Goal: Information Seeking & Learning: Learn about a topic

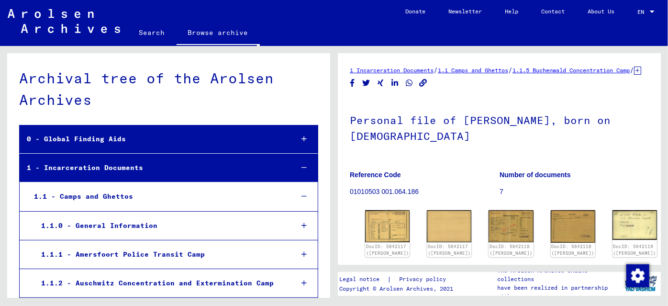
scroll to position [11359, 0]
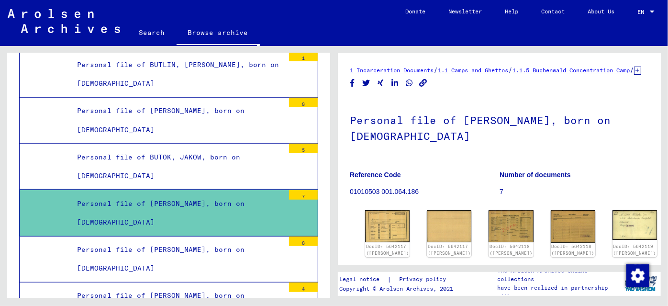
click at [205, 240] on div "Personal file of [PERSON_NAME], born on [DEMOGRAPHIC_DATA]" at bounding box center [177, 258] width 214 height 37
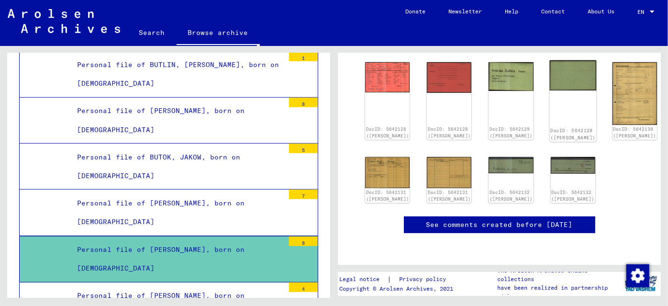
scroll to position [174, 0]
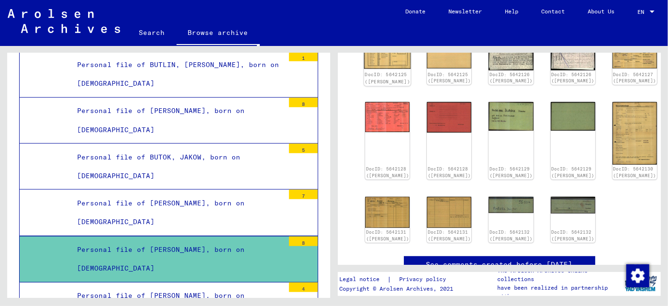
click at [383, 63] on img at bounding box center [387, 52] width 47 height 34
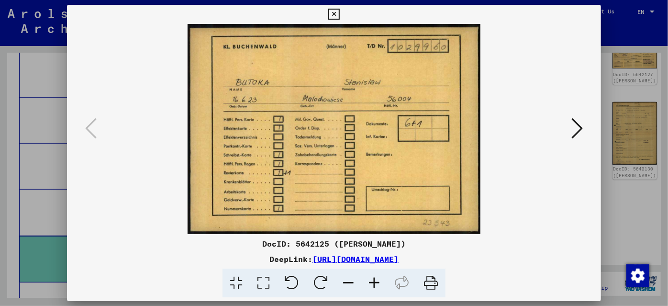
click at [575, 126] on icon at bounding box center [576, 128] width 11 height 23
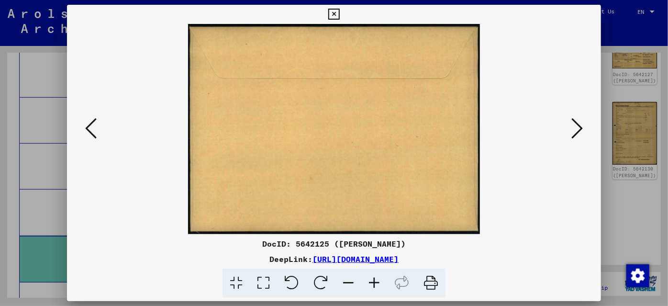
click at [575, 126] on icon at bounding box center [576, 128] width 11 height 23
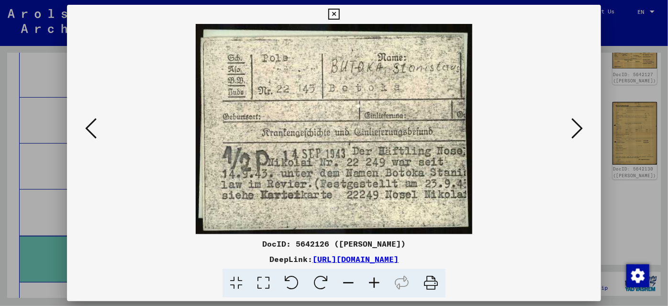
click at [578, 125] on icon at bounding box center [576, 128] width 11 height 23
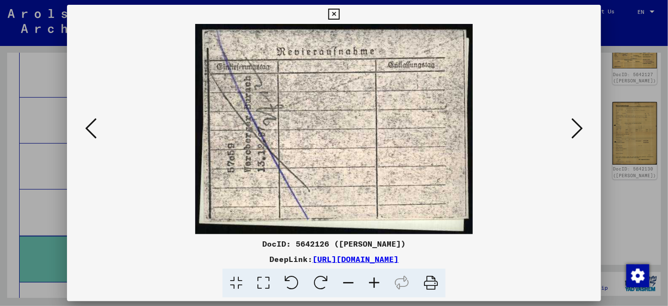
click at [578, 123] on icon at bounding box center [576, 128] width 11 height 23
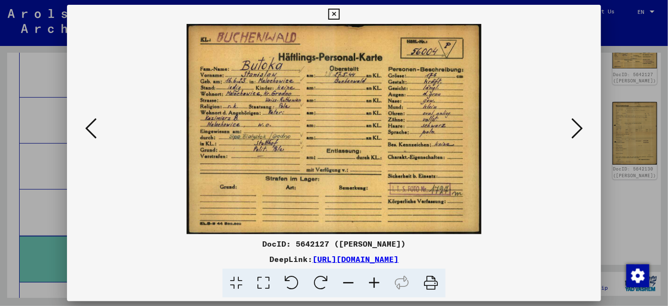
click at [583, 113] on div at bounding box center [334, 129] width 535 height 210
click at [583, 132] on button at bounding box center [577, 128] width 17 height 27
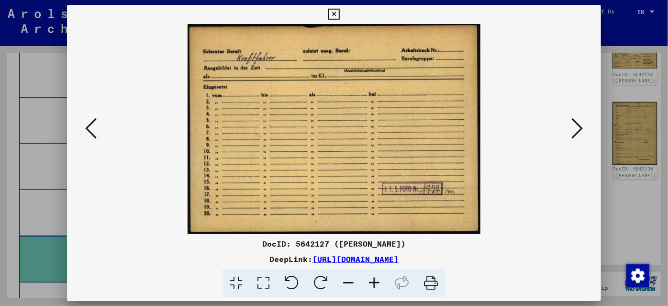
click at [583, 132] on button at bounding box center [577, 128] width 17 height 27
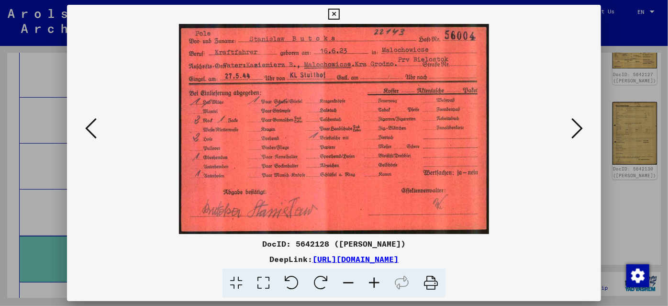
click at [579, 128] on icon at bounding box center [576, 128] width 11 height 23
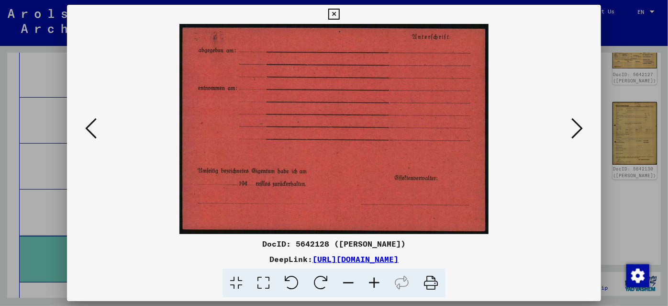
click at [579, 128] on icon at bounding box center [576, 128] width 11 height 23
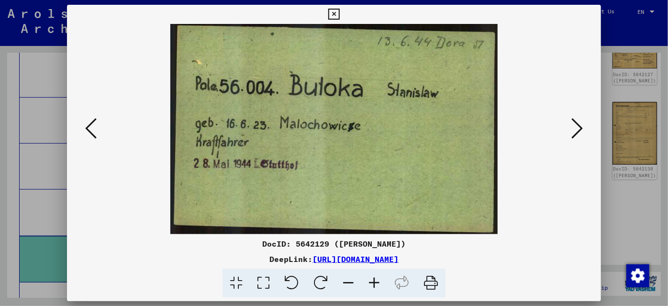
click at [581, 128] on icon at bounding box center [576, 128] width 11 height 23
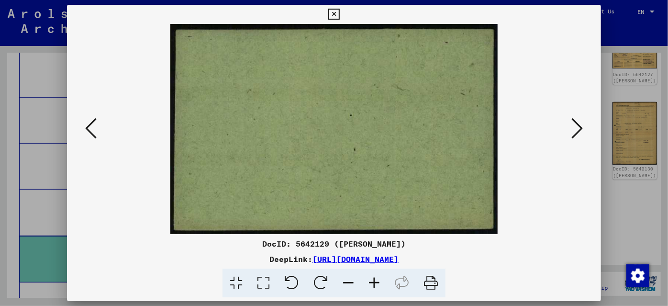
click at [581, 126] on icon at bounding box center [576, 128] width 11 height 23
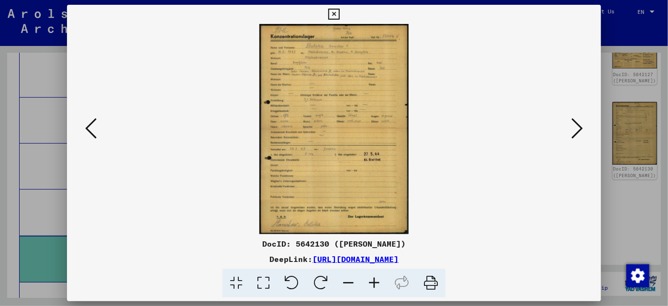
click at [354, 162] on img at bounding box center [334, 129] width 469 height 210
click at [579, 124] on icon at bounding box center [576, 128] width 11 height 23
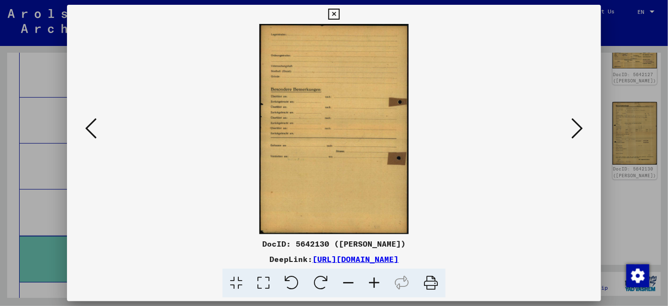
click at [576, 123] on icon at bounding box center [576, 128] width 11 height 23
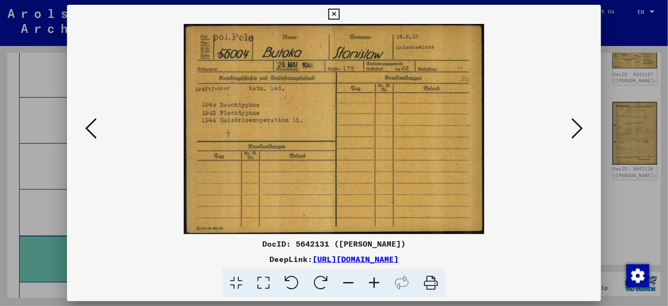
click at [576, 122] on icon at bounding box center [576, 128] width 11 height 23
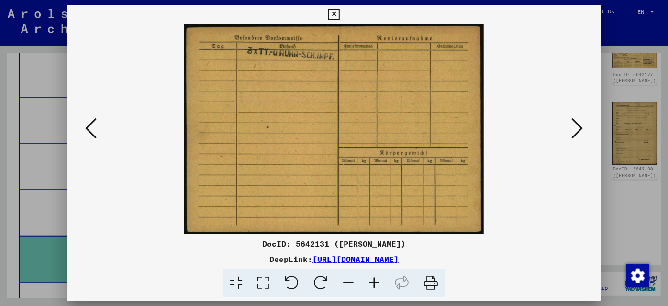
click at [576, 121] on icon at bounding box center [576, 128] width 11 height 23
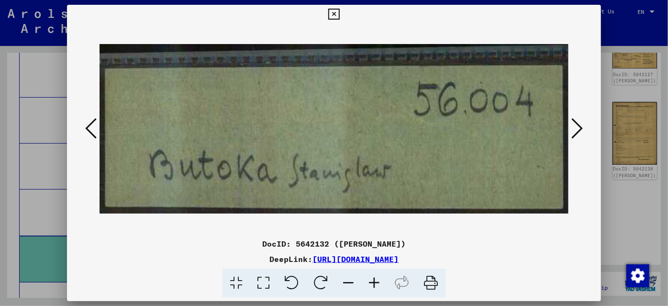
click at [578, 122] on icon at bounding box center [576, 128] width 11 height 23
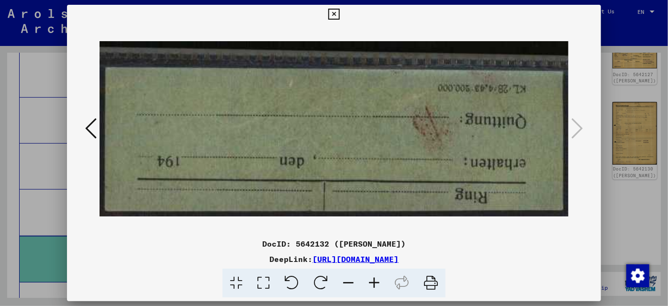
click at [636, 28] on div at bounding box center [334, 153] width 668 height 306
